Goal: Find specific page/section: Find specific page/section

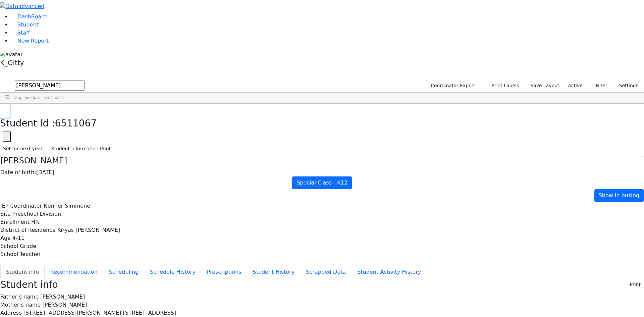
click at [7, 109] on icon "button" at bounding box center [5, 111] width 4 height 4
drag, startPoint x: 110, startPoint y: 26, endPoint x: 79, endPoint y: 36, distance: 33.2
click at [79, 36] on div "DashBoard Student Staff New Report K_Gitty 3" at bounding box center [322, 321] width 644 height 643
type input "simch rot"
click at [86, 114] on div "[PERSON_NAME]" at bounding box center [64, 118] width 42 height 9
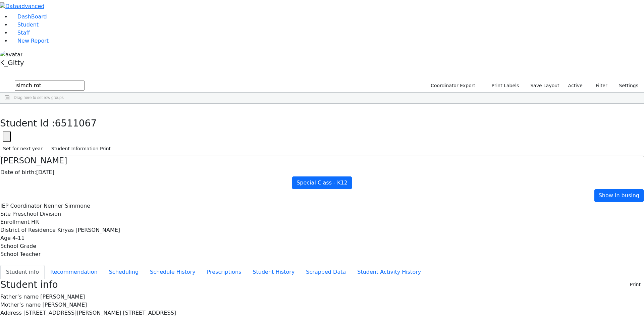
click at [86, 114] on div "[PERSON_NAME]" at bounding box center [64, 118] width 42 height 9
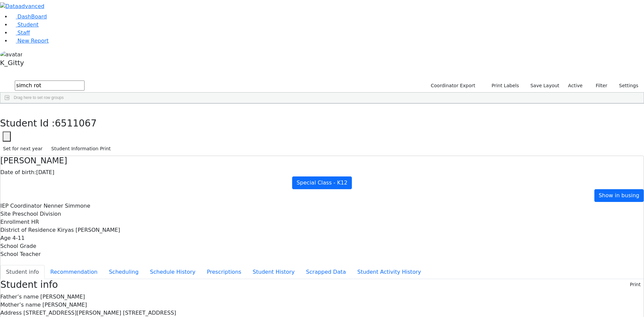
click at [427, 124] on div "6511167 [PERSON_NAME] [DATE] [PERSON_NAME] HR The Preschool Kiryas [PERSON_NAME…" at bounding box center [318, 118] width 637 height 9
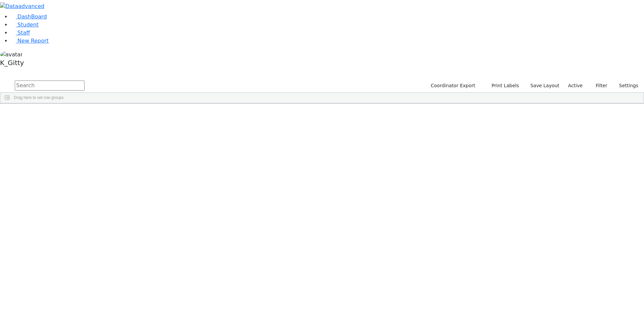
click at [85, 81] on input "text" at bounding box center [50, 86] width 70 height 10
type input "roten"
click at [86, 114] on div "[PERSON_NAME]" at bounding box center [64, 118] width 42 height 9
